Goal: Transaction & Acquisition: Subscribe to service/newsletter

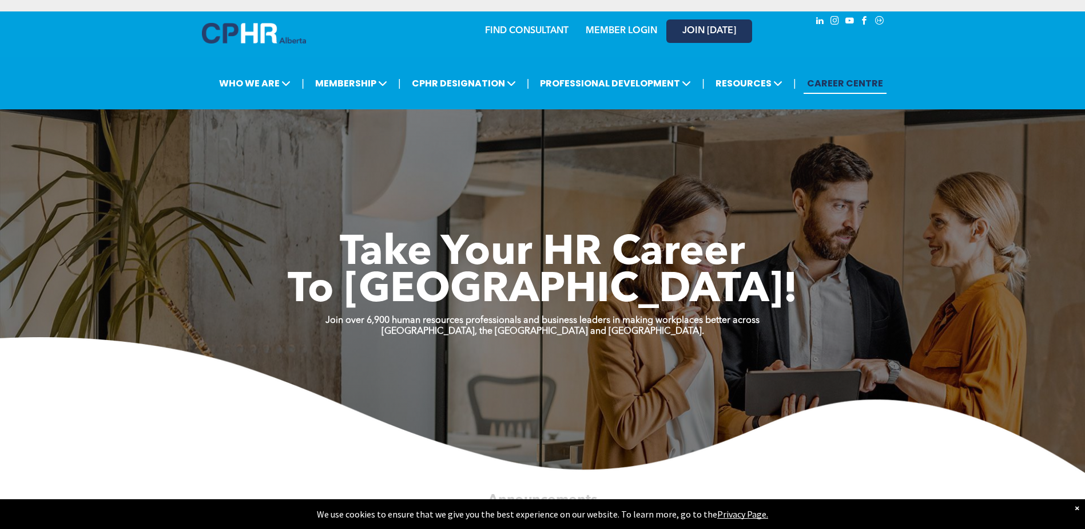
click at [707, 23] on link "JOIN [DATE]" at bounding box center [709, 30] width 86 height 23
click at [718, 60] on div "| WHO WE ARE ASSOCIATION About CPHR Alberta Board of Directors Team Chapters FC…" at bounding box center [542, 83] width 1085 height 52
click at [727, 21] on link "JOIN [DATE]" at bounding box center [709, 30] width 86 height 23
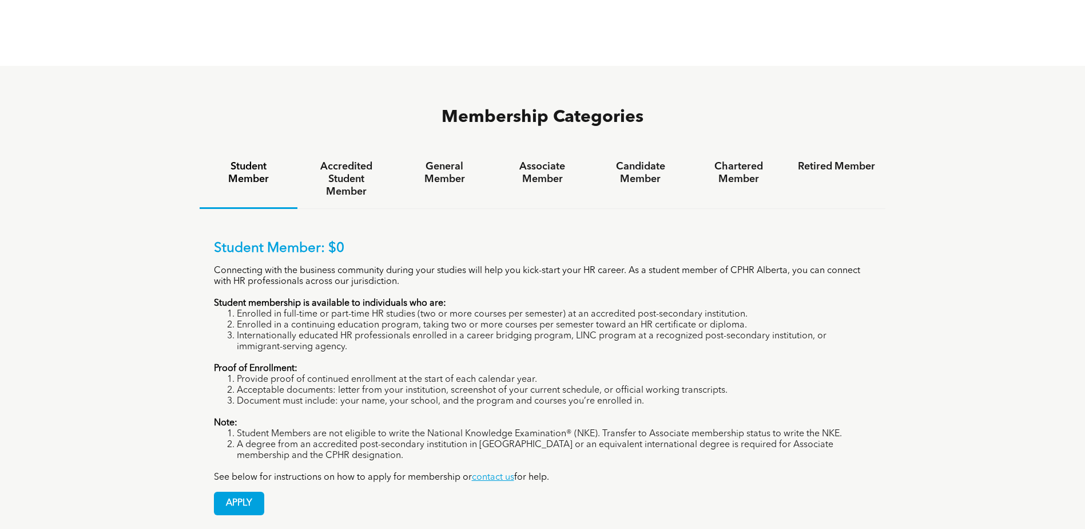
scroll to position [744, 0]
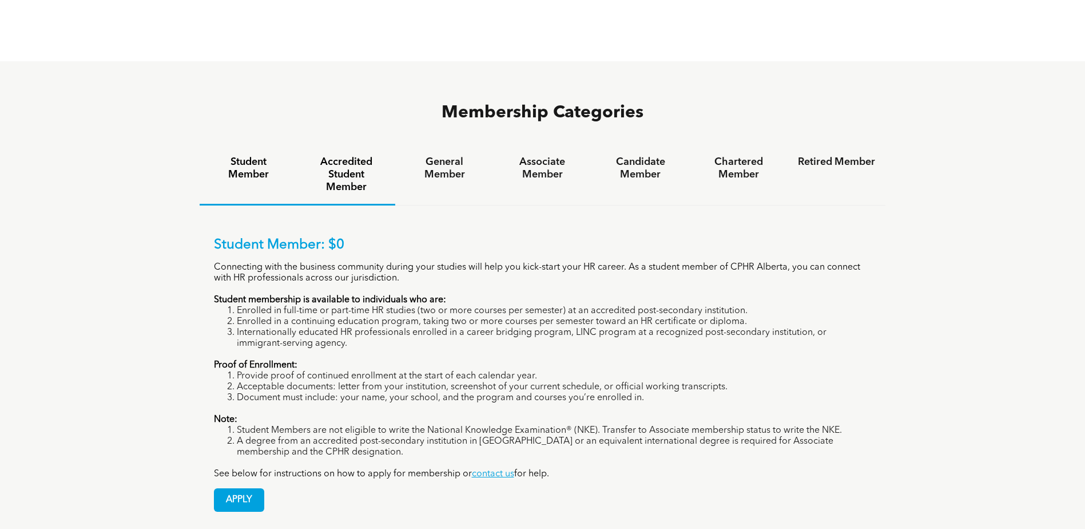
click at [362, 156] on h4 "Accredited Student Member" at bounding box center [346, 175] width 77 height 38
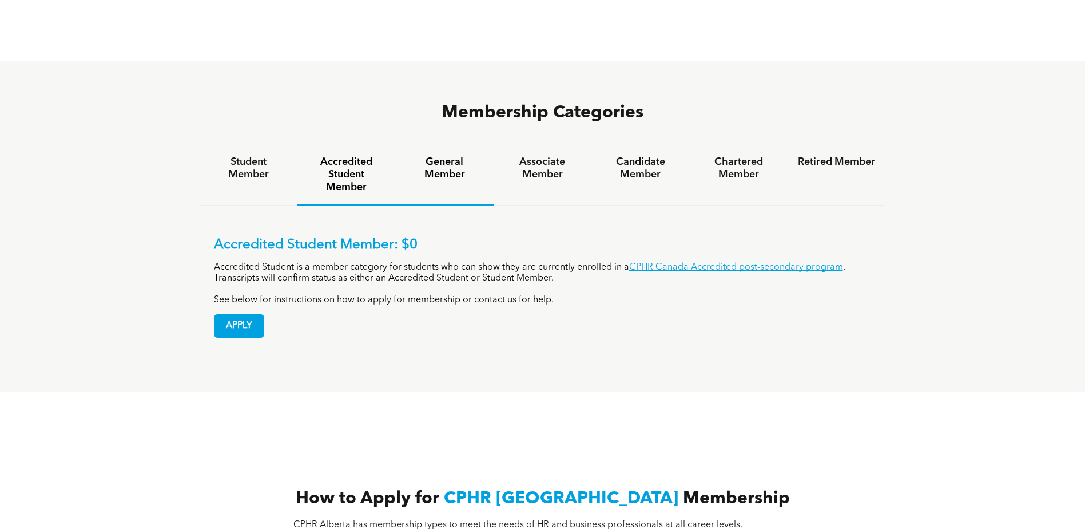
click at [477, 156] on h4 "General Member" at bounding box center [444, 168] width 77 height 25
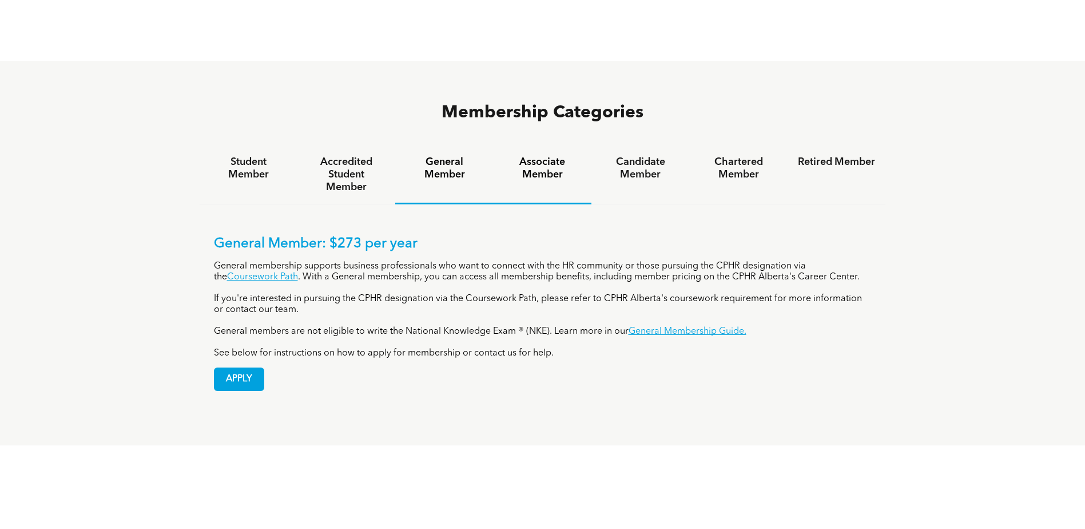
click at [555, 156] on h4 "Associate Member" at bounding box center [542, 168] width 77 height 25
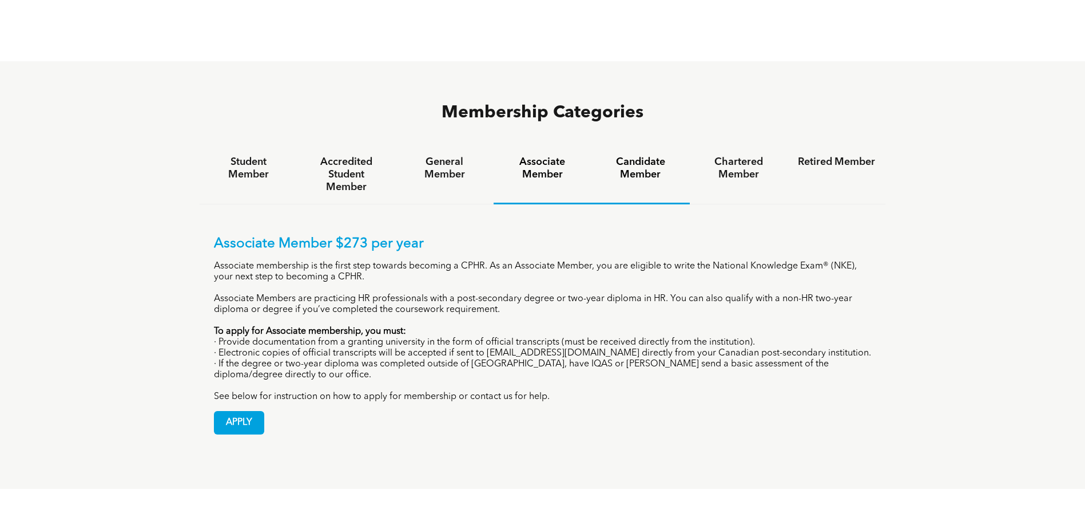
click at [642, 156] on h4 "Candidate Member" at bounding box center [640, 168] width 77 height 25
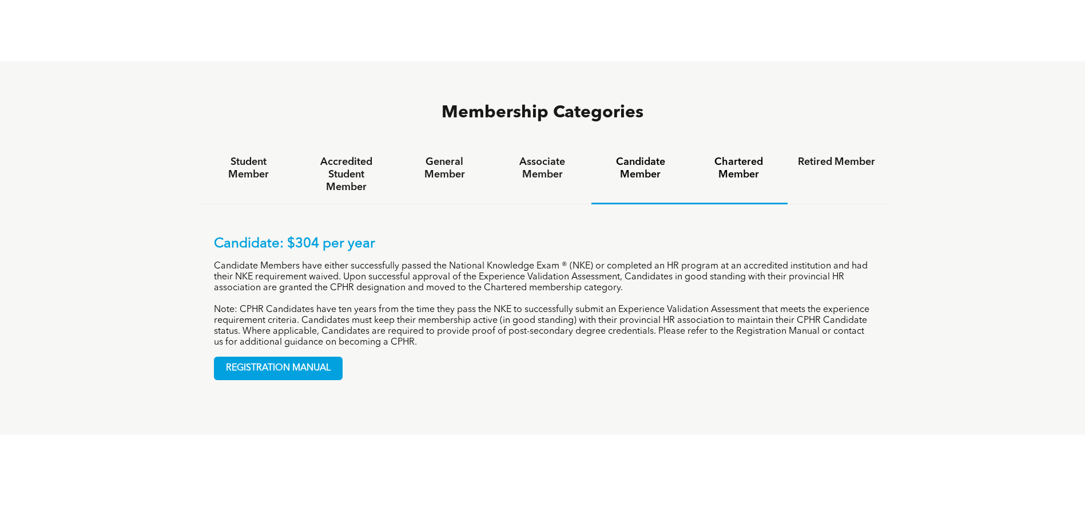
click at [719, 156] on h4 "Chartered Member" at bounding box center [738, 168] width 77 height 25
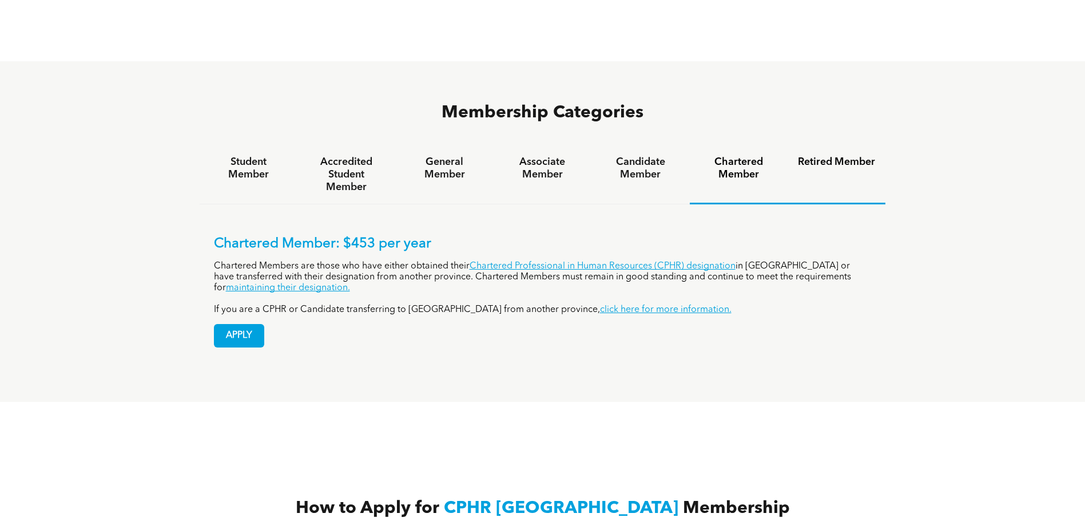
click at [809, 156] on h4 "Retired Member" at bounding box center [836, 162] width 77 height 13
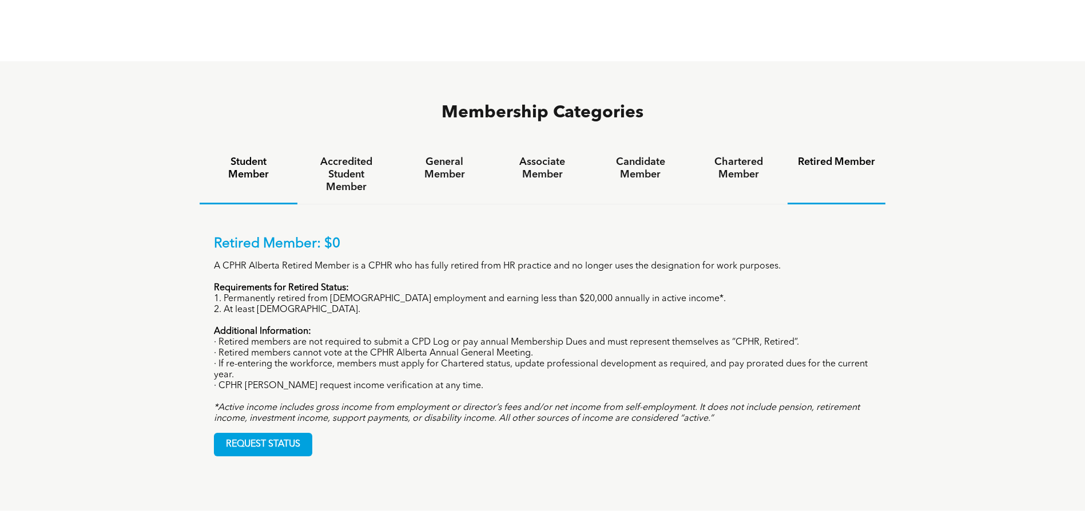
click at [281, 156] on h4 "Student Member" at bounding box center [248, 168] width 77 height 25
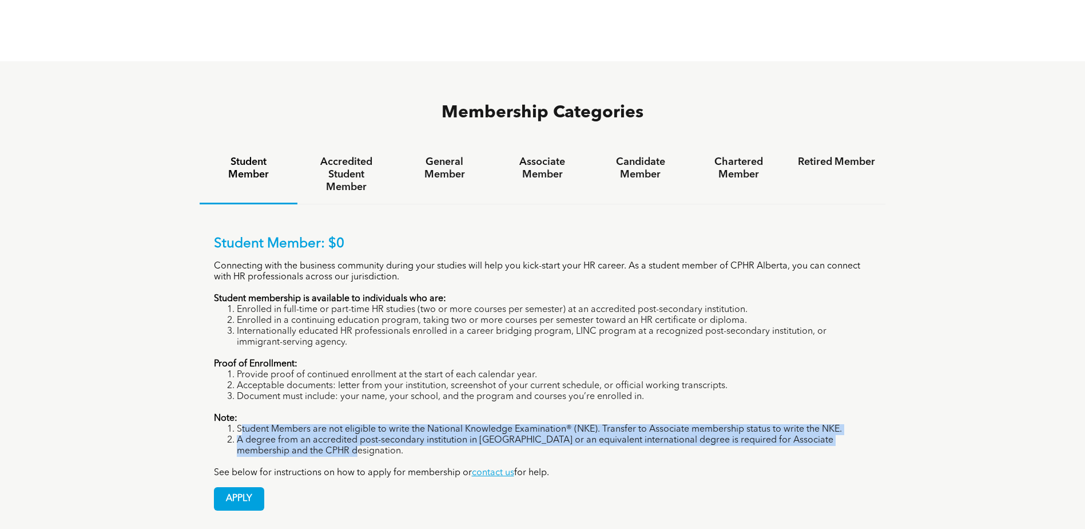
drag, startPoint x: 239, startPoint y: 383, endPoint x: 668, endPoint y: 406, distance: 430.2
click at [668, 424] on ol "Student Members are not eligible to write the National Knowledge Examination® (…" at bounding box center [543, 440] width 658 height 33
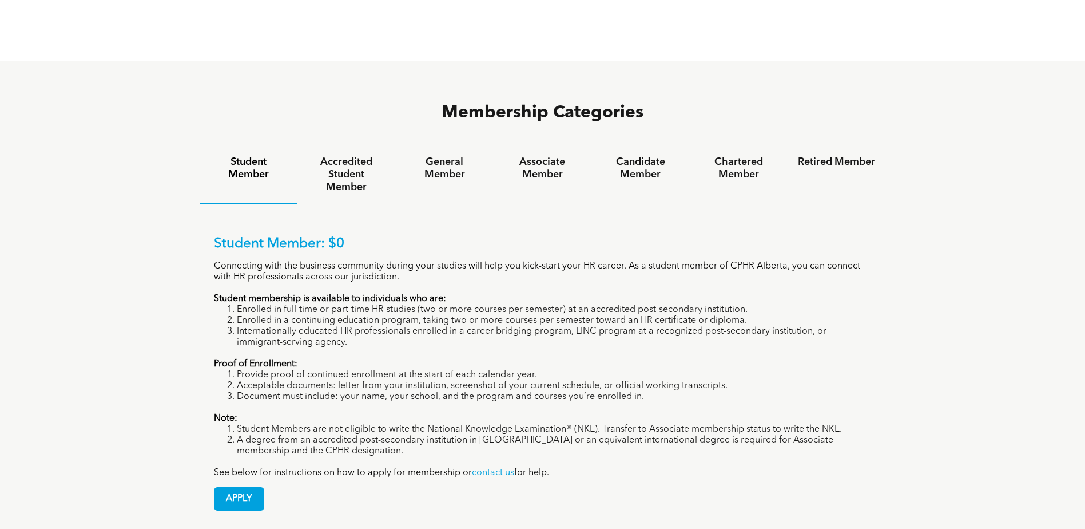
click at [347, 420] on div "Student Member: $0 Connecting with the business community during your studies w…" at bounding box center [543, 357] width 658 height 243
click at [248, 487] on span "APPLY" at bounding box center [239, 498] width 49 height 22
